Goal: Task Accomplishment & Management: Use online tool/utility

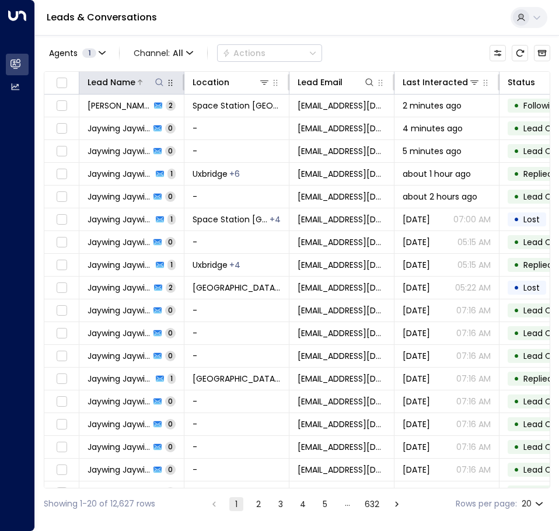
click at [158, 80] on icon at bounding box center [159, 82] width 9 height 9
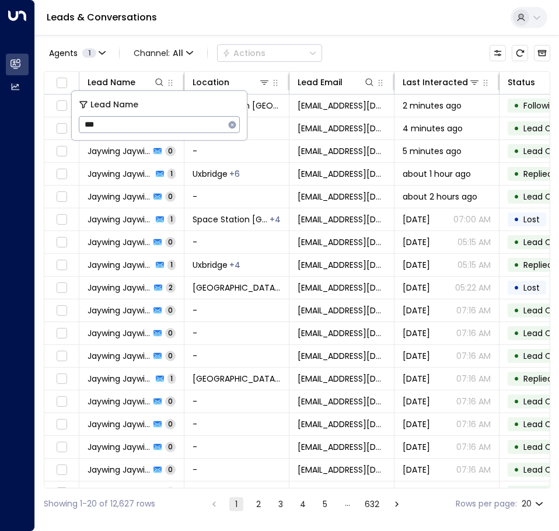
type input "***"
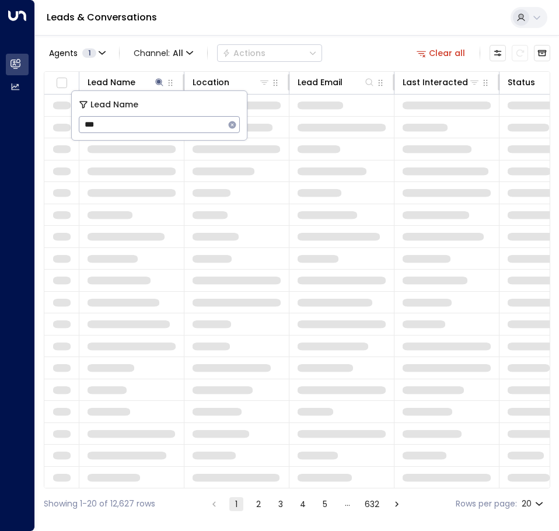
click at [373, 35] on div "Leads & Conversations" at bounding box center [297, 18] width 524 height 36
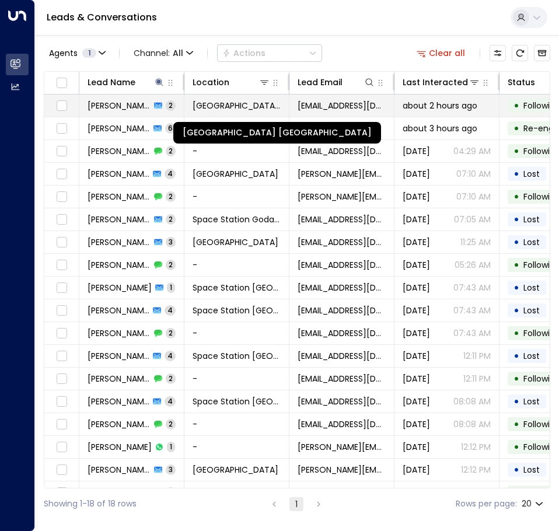
click at [214, 105] on span "[GEOGRAPHIC_DATA] [GEOGRAPHIC_DATA]" at bounding box center [237, 106] width 88 height 12
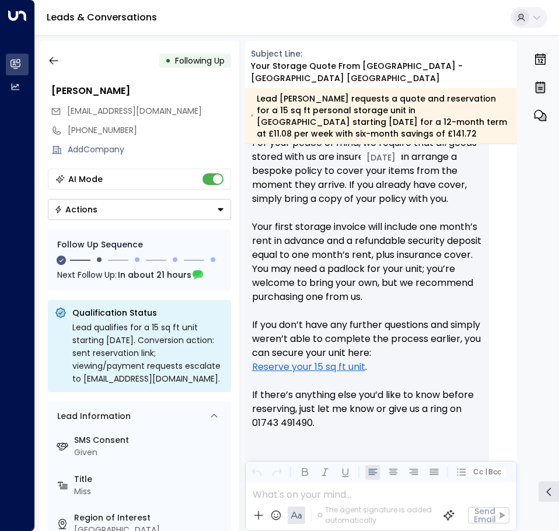
scroll to position [653, 0]
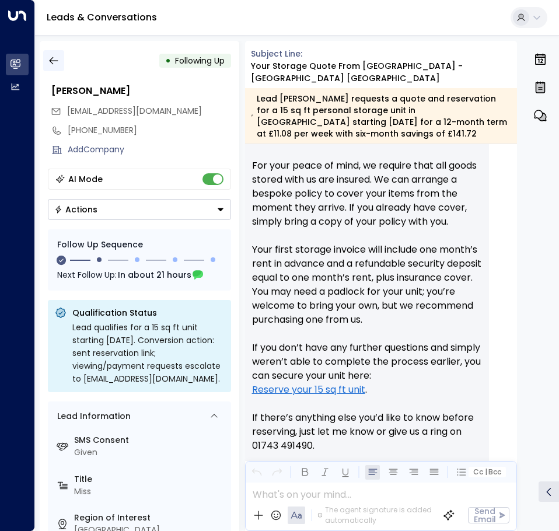
click at [60, 58] on button "button" at bounding box center [53, 60] width 21 height 21
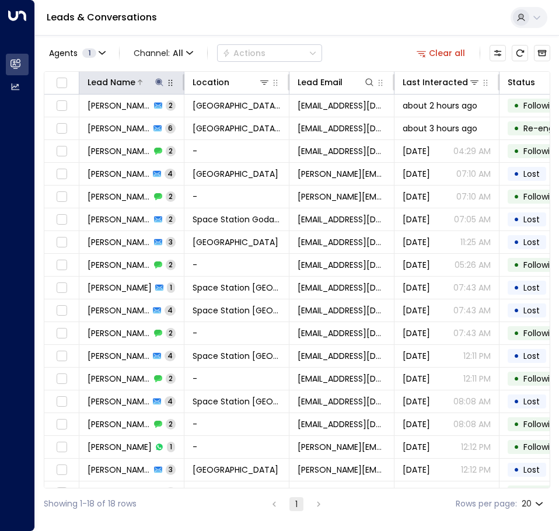
click at [161, 82] on icon at bounding box center [159, 82] width 9 height 9
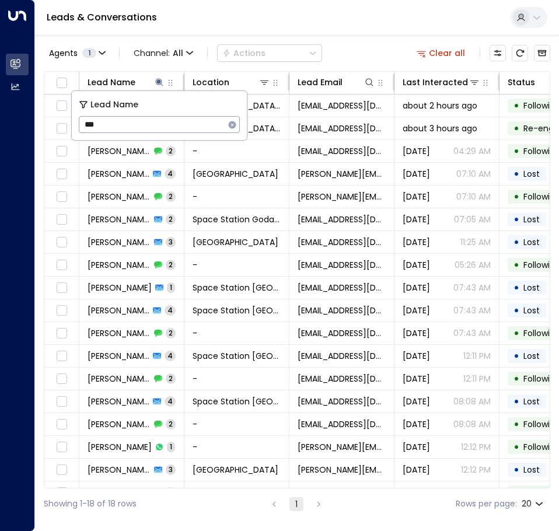
drag, startPoint x: 204, startPoint y: 123, endPoint x: -25, endPoint y: 105, distance: 230.0
click at [0, 105] on html "Overview Leads & Conversations Leads & Conversations Analytics Analytics Leads …" at bounding box center [279, 259] width 559 height 519
type input "*****"
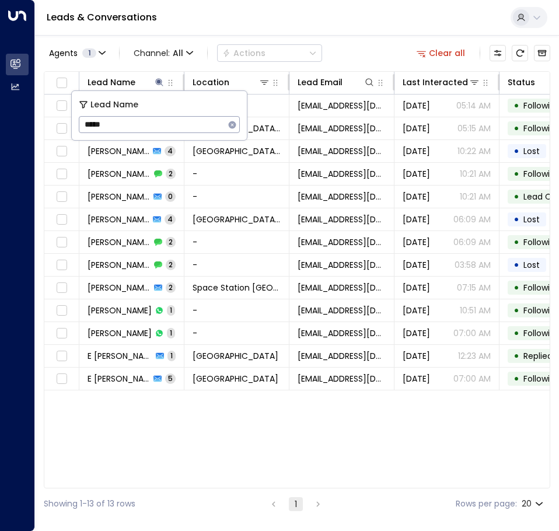
click at [359, 440] on div "Lead Name Location Lead Email Last Interacted Status Company Name Product # of …" at bounding box center [297, 279] width 506 height 417
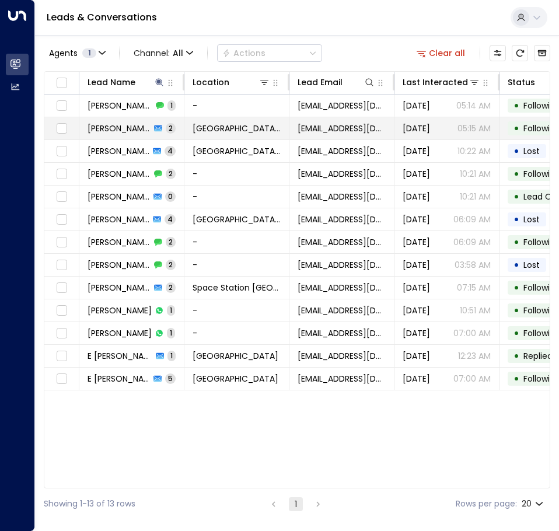
click at [177, 131] on td "Brodieleigh [PERSON_NAME] 2" at bounding box center [131, 128] width 105 height 22
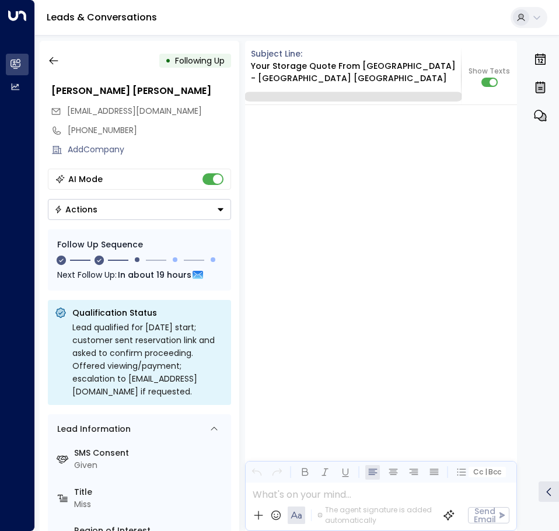
scroll to position [1327, 0]
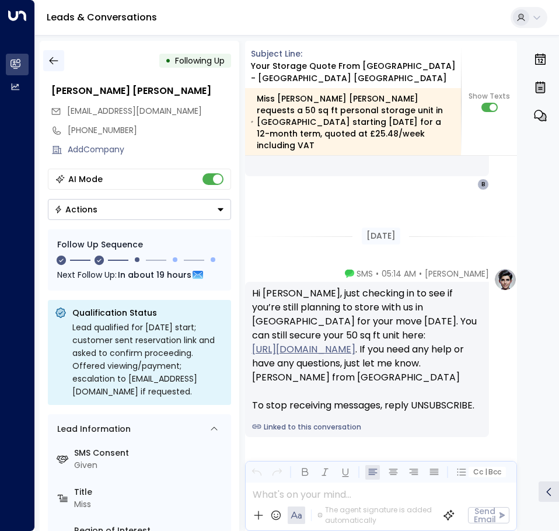
click at [54, 57] on icon "button" at bounding box center [54, 61] width 12 height 12
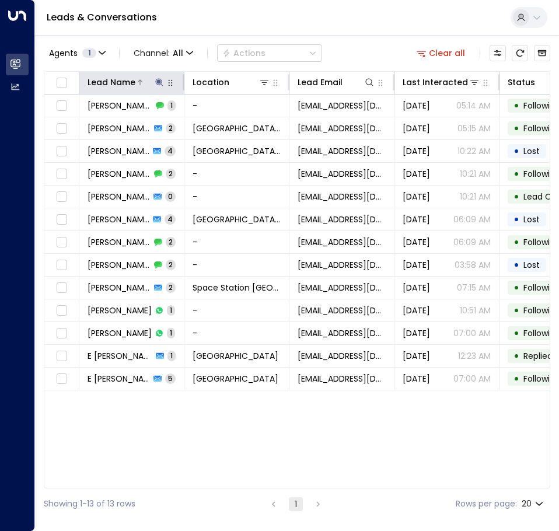
click at [156, 81] on icon at bounding box center [159, 82] width 9 height 9
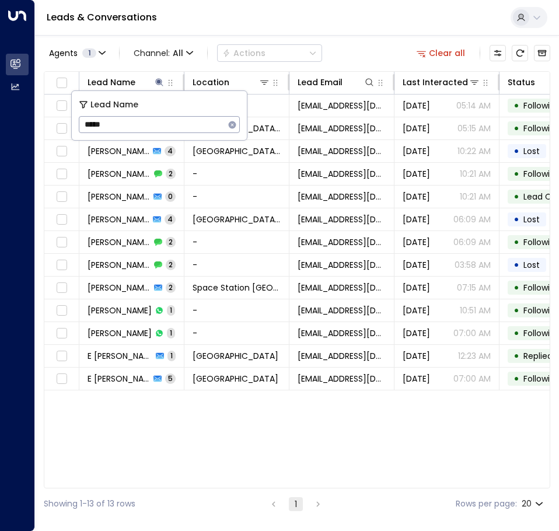
drag, startPoint x: 144, startPoint y: 122, endPoint x: 3, endPoint y: 90, distance: 144.1
click at [4, 93] on body "Overview Leads & Conversations Leads & Conversations Analytics Analytics Leads …" at bounding box center [279, 259] width 559 height 519
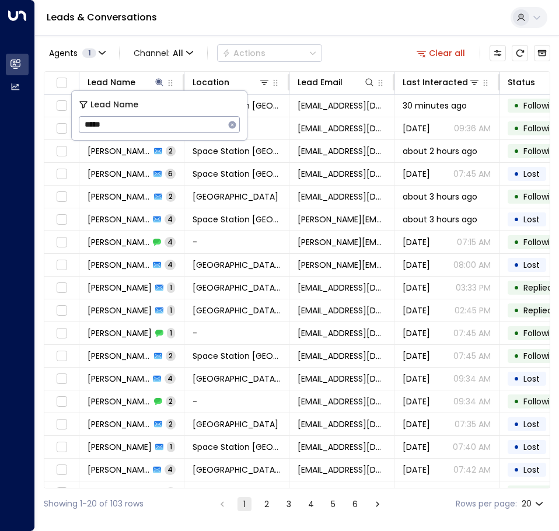
type input "*****"
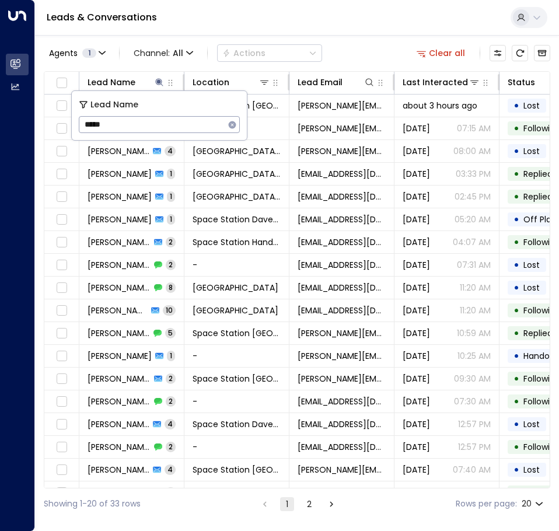
click at [330, 32] on div "Leads & Conversations" at bounding box center [297, 18] width 524 height 36
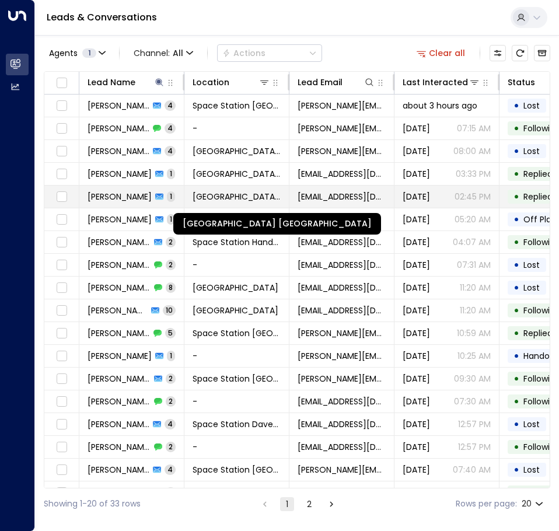
click at [268, 198] on span "[GEOGRAPHIC_DATA] [GEOGRAPHIC_DATA]" at bounding box center [237, 197] width 88 height 12
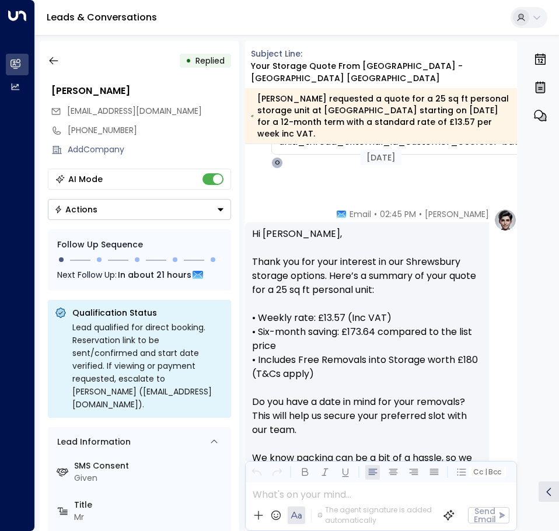
scroll to position [358, 0]
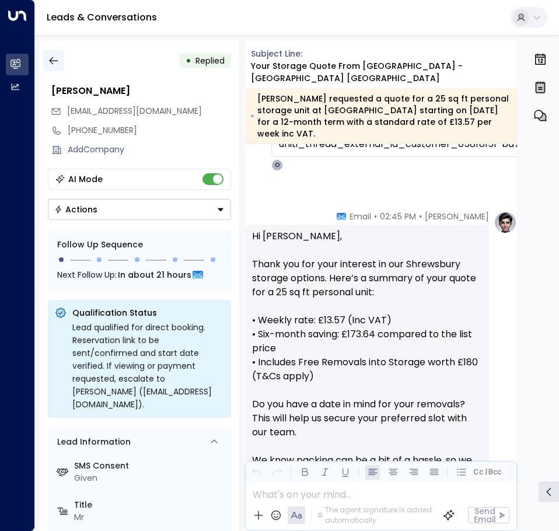
click at [55, 57] on icon "button" at bounding box center [54, 61] width 12 height 12
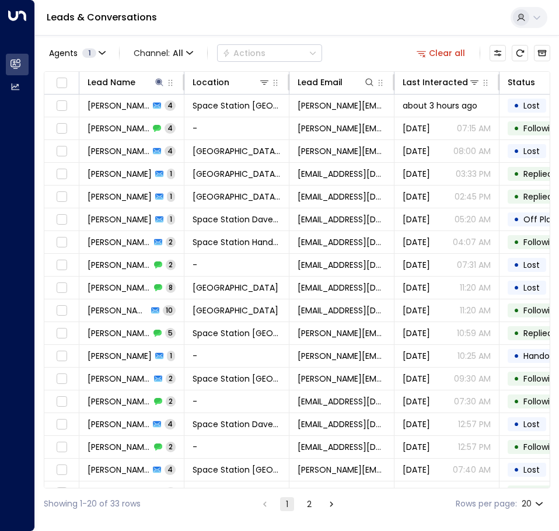
click at [330, 37] on div "Agents 1 Channel: All Actions Clear all Lead Name Location Lead Email Last Inte…" at bounding box center [297, 277] width 506 height 484
click at [163, 85] on icon at bounding box center [159, 82] width 9 height 9
drag, startPoint x: 144, startPoint y: 130, endPoint x: -64, endPoint y: 129, distance: 207.7
click at [0, 129] on html "Overview Leads & Conversations Leads & Conversations Analytics Analytics Leads …" at bounding box center [279, 259] width 559 height 519
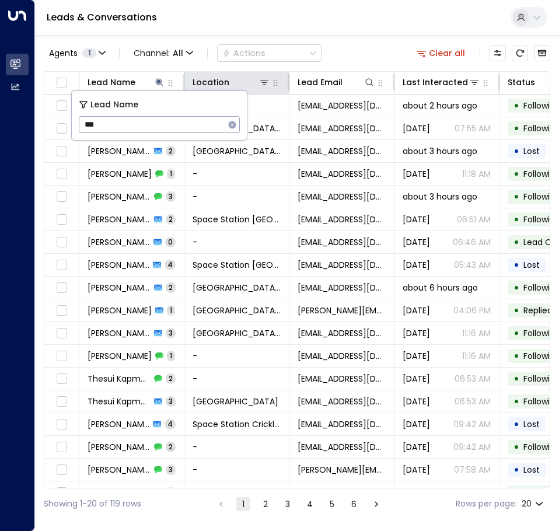
type input "****"
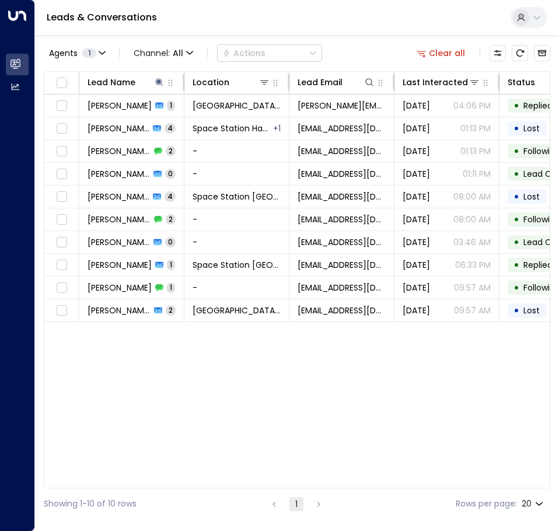
click at [337, 26] on div "Leads & Conversations" at bounding box center [297, 18] width 524 height 36
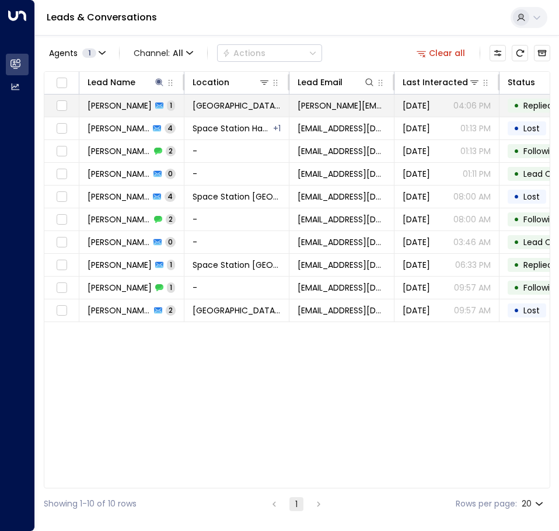
click at [227, 112] on td "[GEOGRAPHIC_DATA] [GEOGRAPHIC_DATA]" at bounding box center [236, 106] width 105 height 22
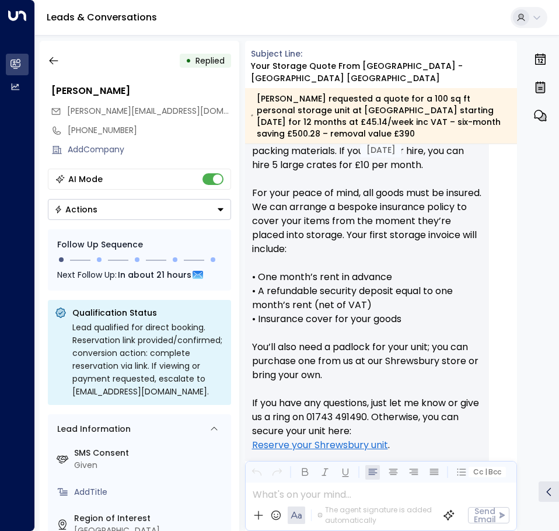
scroll to position [864, 0]
